Goal: Find specific page/section: Find specific page/section

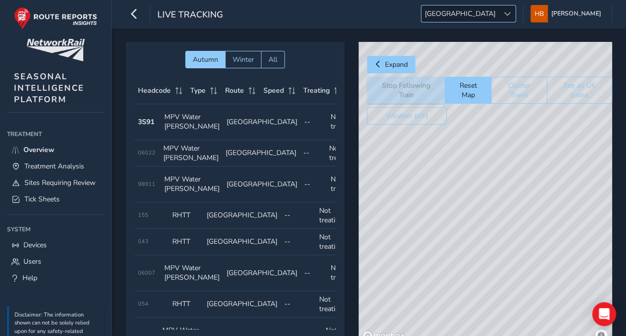
click at [507, 16] on div at bounding box center [507, 13] width 16 height 16
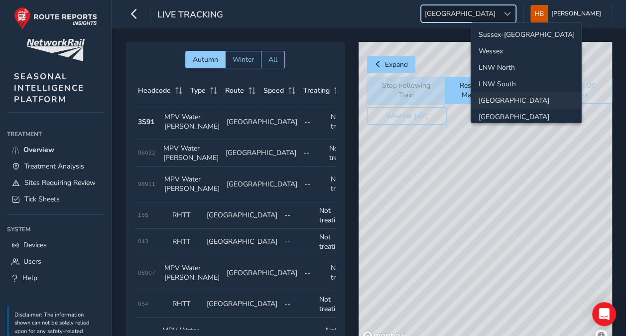
scroll to position [34, 0]
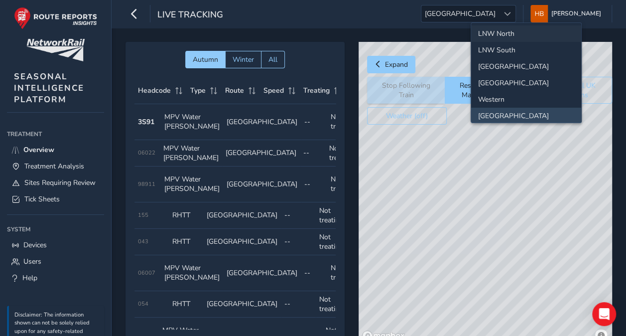
click at [499, 31] on li "LNW North" at bounding box center [526, 33] width 110 height 16
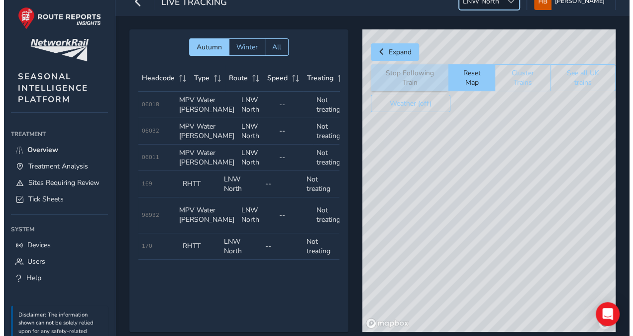
scroll to position [0, 0]
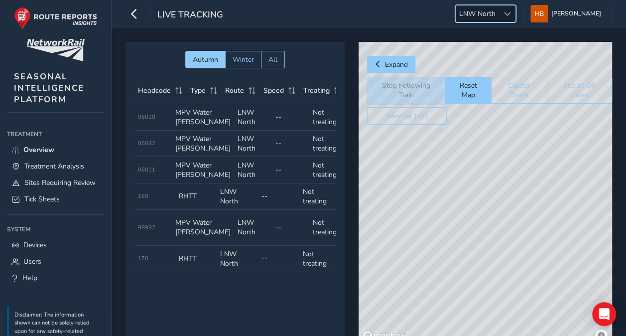
click at [476, 287] on div "© Mapbox © OpenStreetMap Improve this map" at bounding box center [485, 193] width 253 height 302
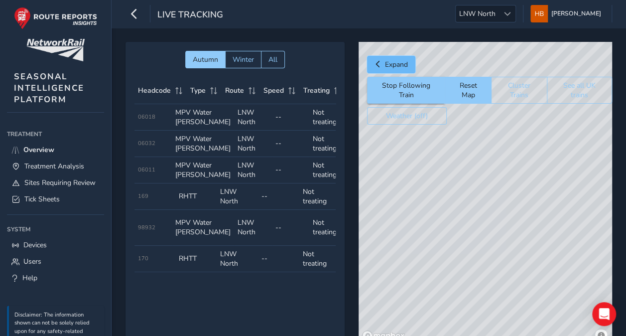
click at [407, 60] on span "Expand" at bounding box center [396, 64] width 23 height 9
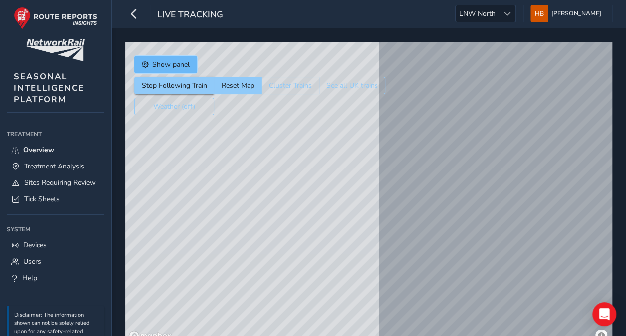
click at [162, 61] on span "Show panel" at bounding box center [170, 64] width 37 height 9
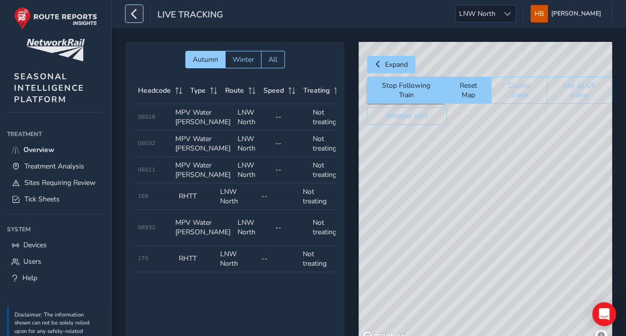
click at [140, 12] on button "button" at bounding box center [133, 13] width 17 height 17
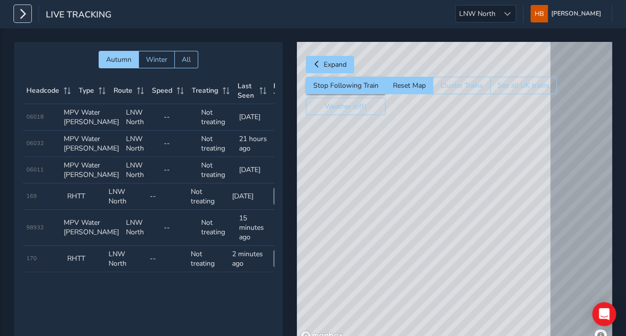
click at [21, 19] on icon "button" at bounding box center [22, 13] width 10 height 17
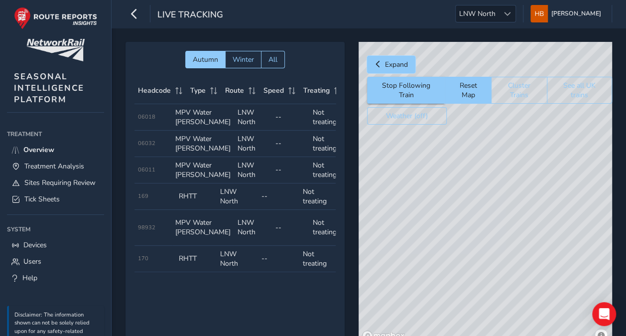
drag, startPoint x: 375, startPoint y: 63, endPoint x: 267, endPoint y: 43, distance: 110.0
click at [376, 63] on span "Expand" at bounding box center [377, 64] width 7 height 7
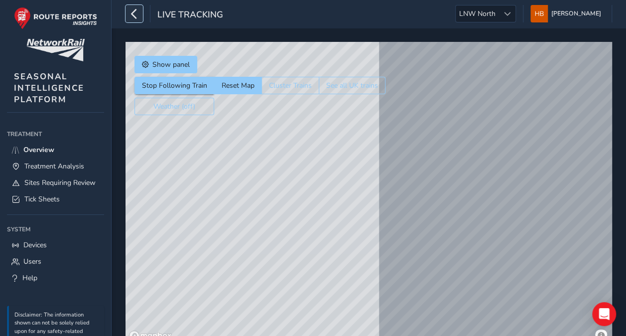
click at [134, 11] on icon "button" at bounding box center [134, 13] width 10 height 17
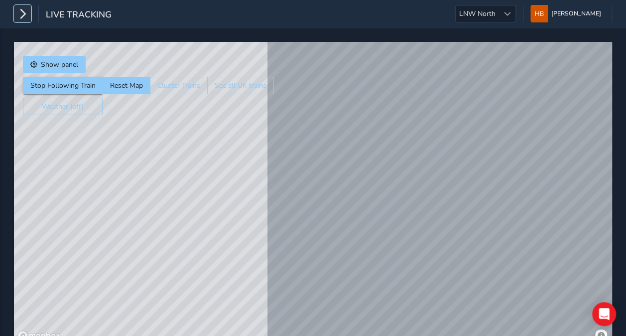
click at [26, 13] on icon "button" at bounding box center [22, 13] width 10 height 17
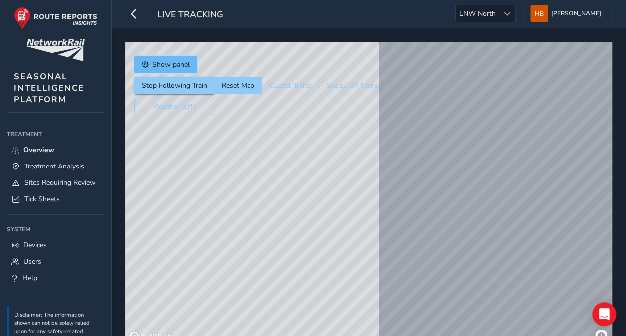
click at [160, 56] on button "Show panel" at bounding box center [165, 64] width 63 height 17
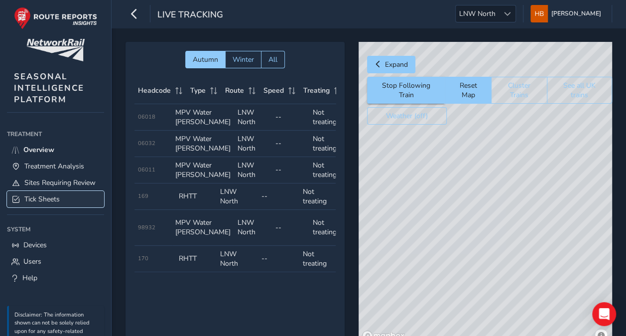
click at [50, 204] on span "Tick Sheets" at bounding box center [41, 198] width 35 height 9
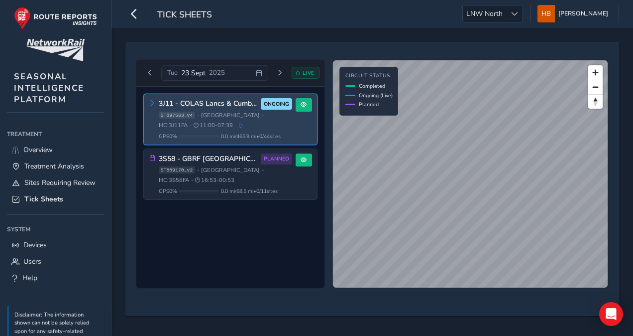
click at [220, 108] on div "3J11 - COLAS Lancs & Cumbria ONGOING" at bounding box center [225, 103] width 133 height 11
click at [298, 104] on button at bounding box center [304, 104] width 16 height 13
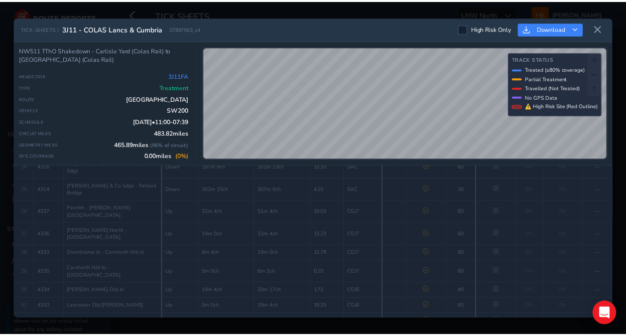
scroll to position [548, 0]
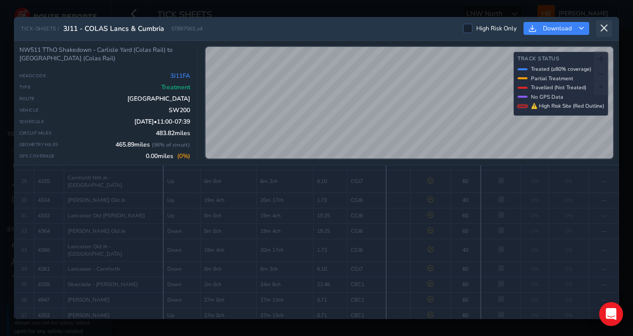
click at [606, 25] on icon at bounding box center [604, 28] width 9 height 9
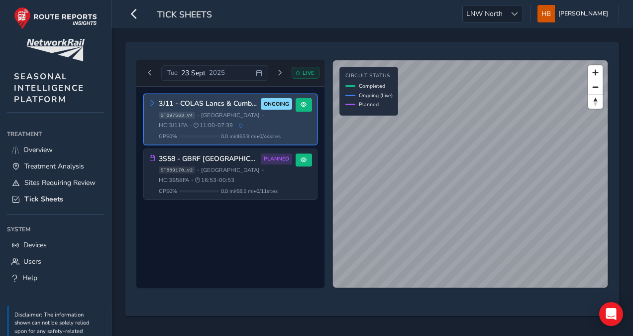
click at [247, 122] on div "ST897563_v4 • [GEOGRAPHIC_DATA] • HC: 3J11FA • 11:00 - 07:39" at bounding box center [225, 121] width 133 height 18
click at [231, 123] on div "ST897563_v4 • [GEOGRAPHIC_DATA] • HC: 3J11FA • 11:00 - 07:39" at bounding box center [225, 121] width 133 height 18
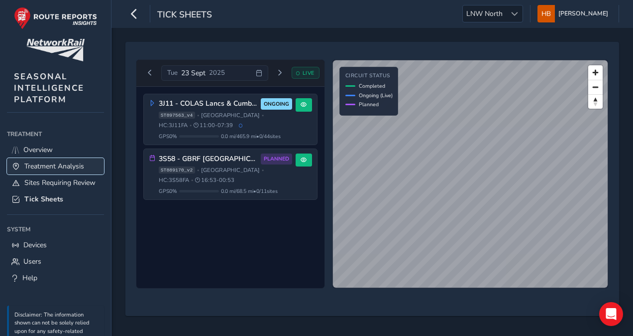
click at [67, 166] on span "Treatment Analysis" at bounding box center [54, 165] width 60 height 9
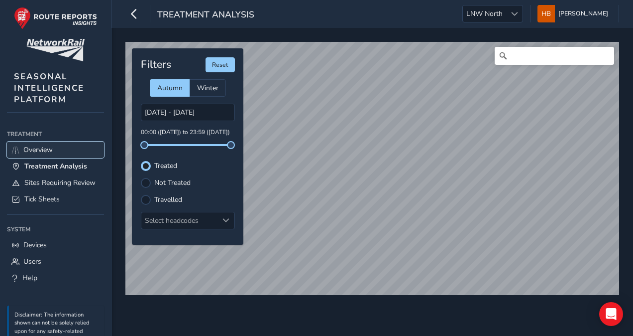
click at [28, 146] on span "Overview" at bounding box center [37, 149] width 29 height 9
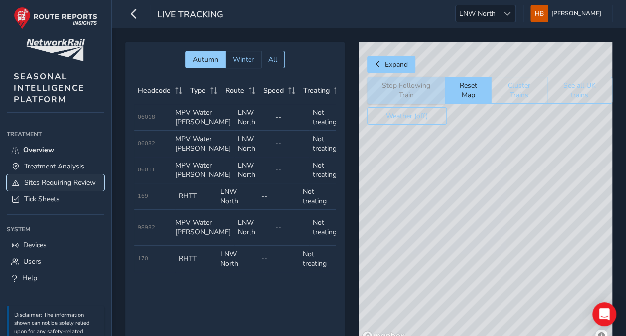
click at [37, 181] on span "Sites Requiring Review" at bounding box center [59, 182] width 71 height 9
